Goal: Information Seeking & Learning: Understand process/instructions

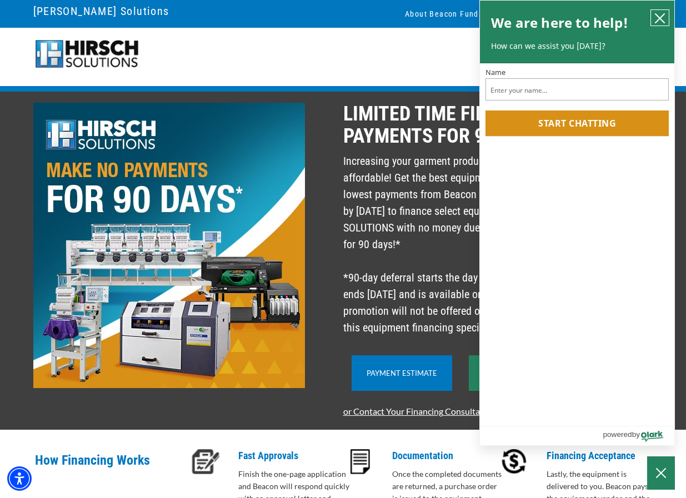
click at [657, 16] on icon "close chatbox" at bounding box center [659, 18] width 9 height 9
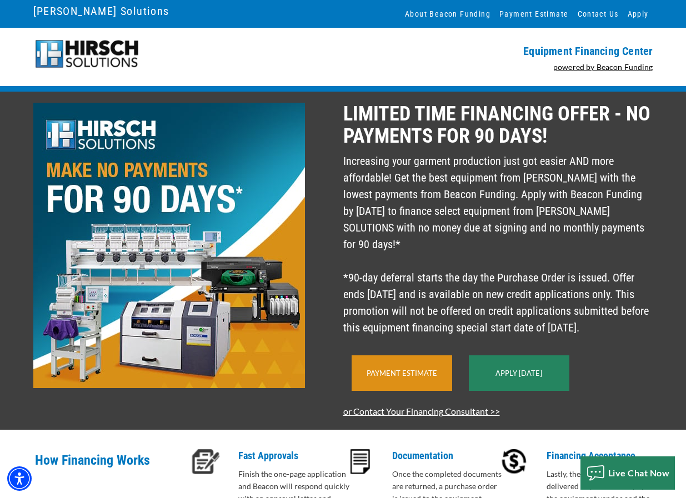
click at [403, 374] on link "Payment Estimate" at bounding box center [401, 373] width 71 height 9
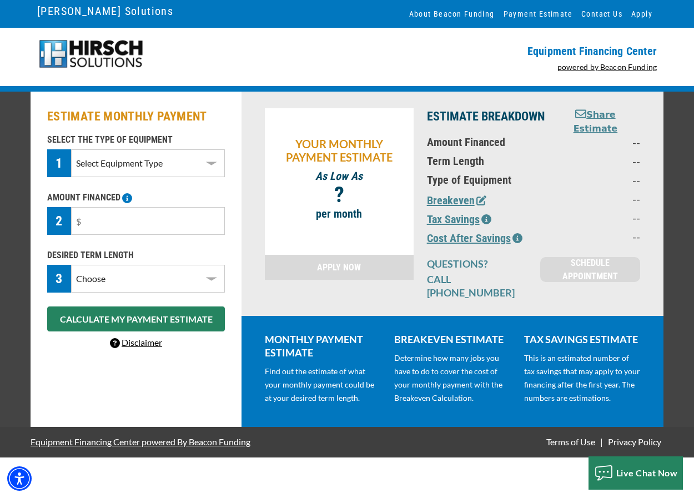
click at [144, 162] on select "Select Equipment Type DTG Printing Embroidery Screen Printing Software and Auto…" at bounding box center [148, 163] width 154 height 28
select select "1"
click at [71, 149] on select "Select Equipment Type DTG Printing Embroidery Screen Printing Software and Auto…" at bounding box center [148, 163] width 154 height 28
drag, startPoint x: 99, startPoint y: 220, endPoint x: 1, endPoint y: 190, distance: 102.4
click at [44, 218] on div "AMOUNT FINANCED 2 Please enter the Amount Financed." at bounding box center [136, 213] width 191 height 44
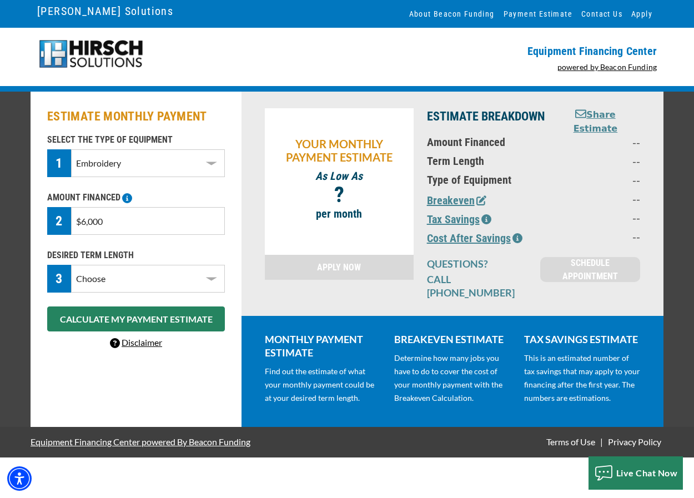
type input "$60,000"
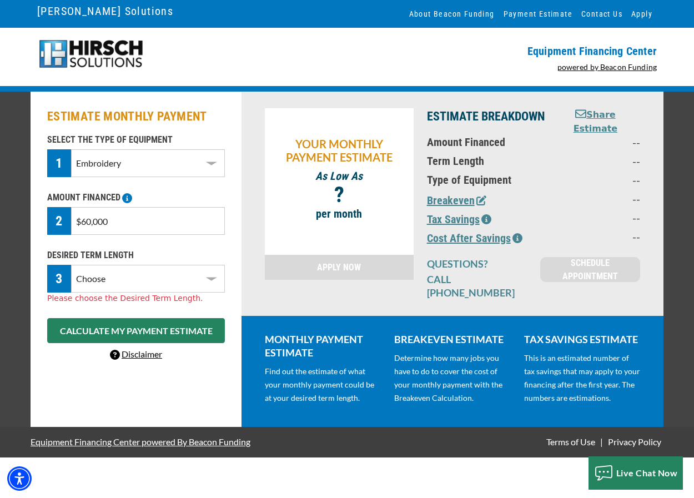
click at [135, 281] on select "Choose 36 Months 48 Months 60 Months" at bounding box center [148, 279] width 154 height 28
select select "60"
click at [71, 265] on select "Choose 36 Months 48 Months 60 Months" at bounding box center [148, 279] width 154 height 28
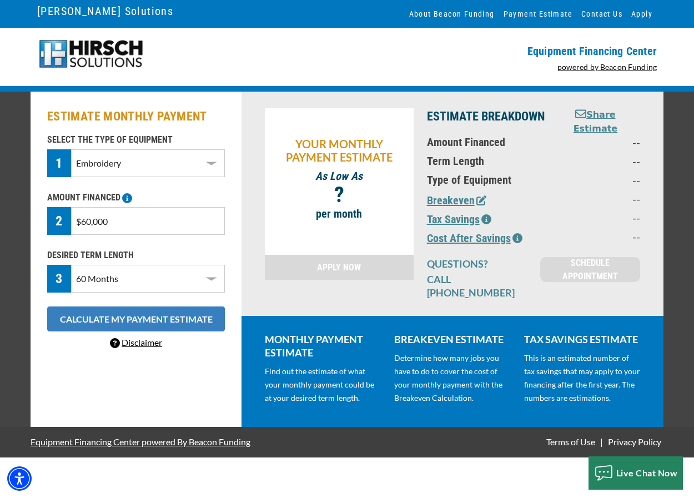
click at [98, 314] on button "CALCULATE MY PAYMENT ESTIMATE" at bounding box center [136, 318] width 178 height 25
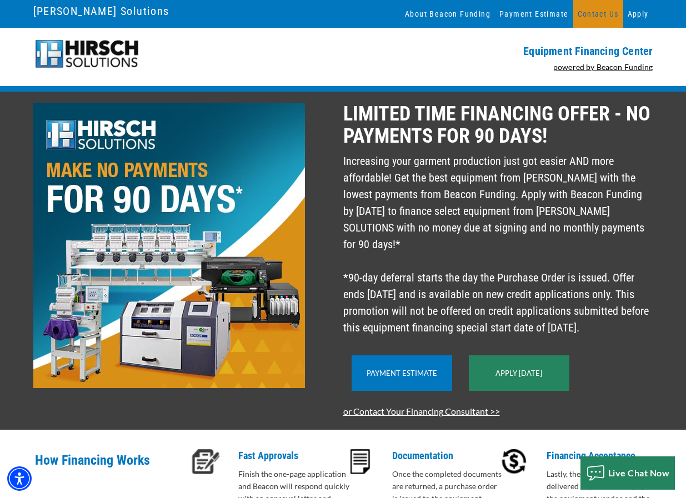
click at [602, 14] on link "Contact Us" at bounding box center [598, 14] width 50 height 28
